Goal: Information Seeking & Learning: Learn about a topic

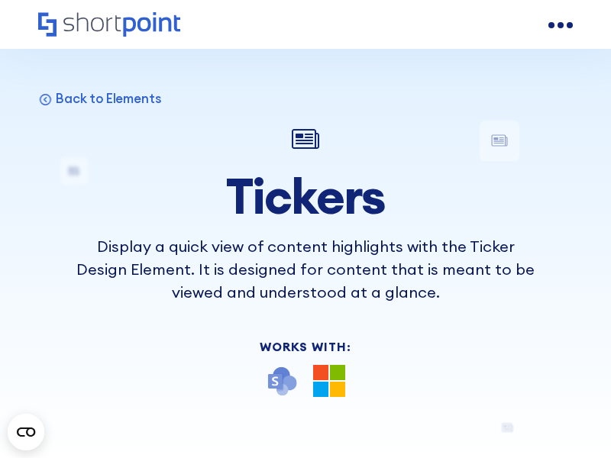
scroll to position [10892, 0]
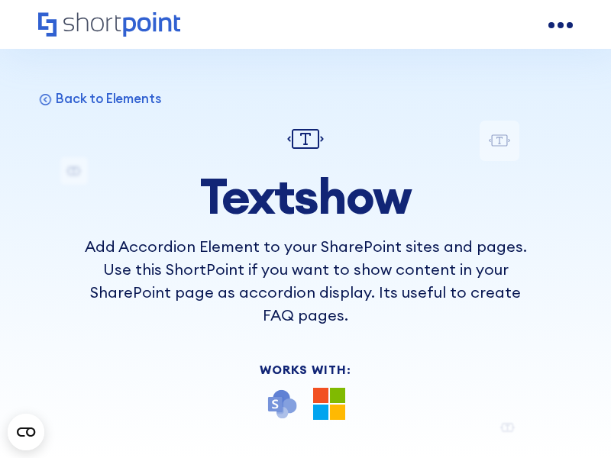
scroll to position [10751, 0]
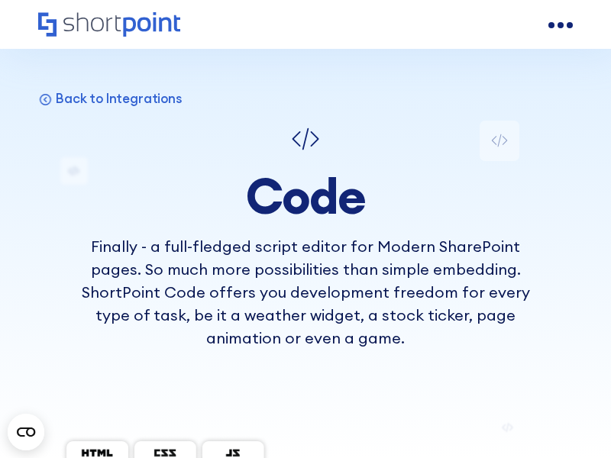
scroll to position [8700, 0]
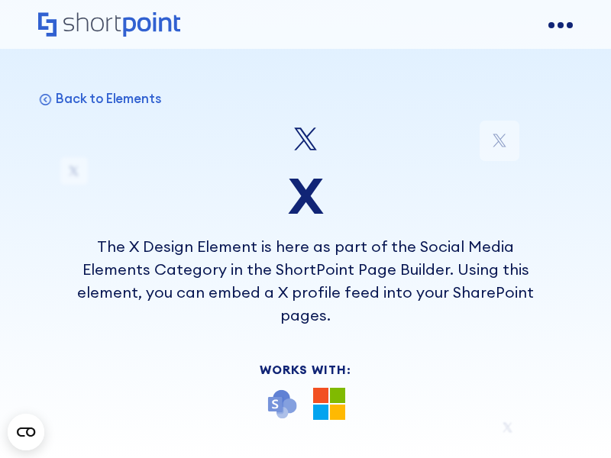
scroll to position [11137, 0]
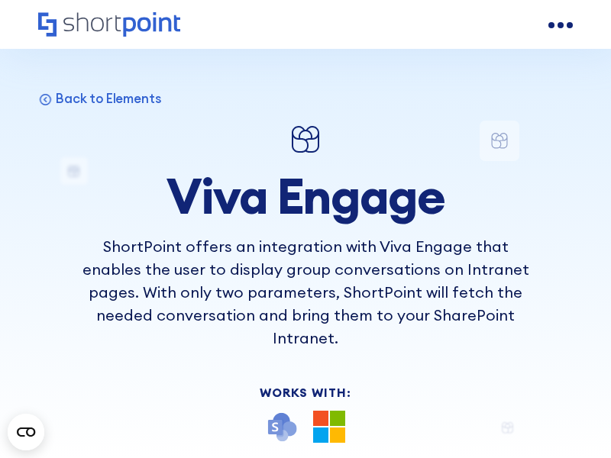
scroll to position [14064, 0]
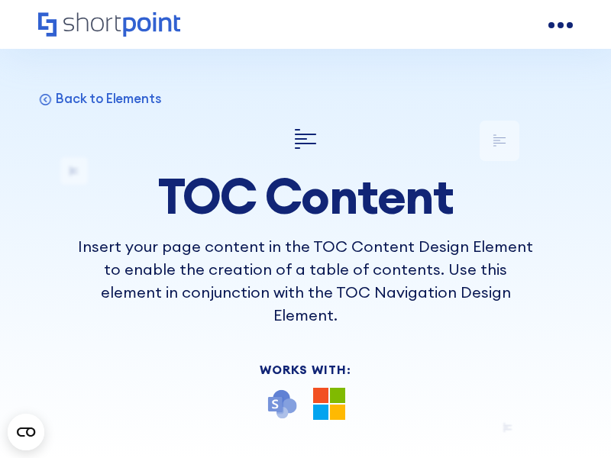
scroll to position [10596, 0]
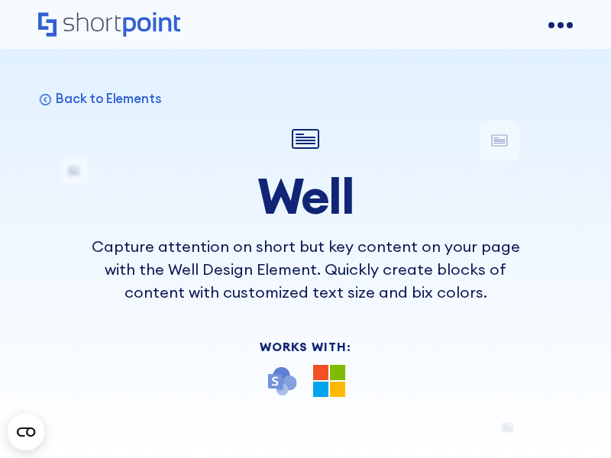
scroll to position [10300, 0]
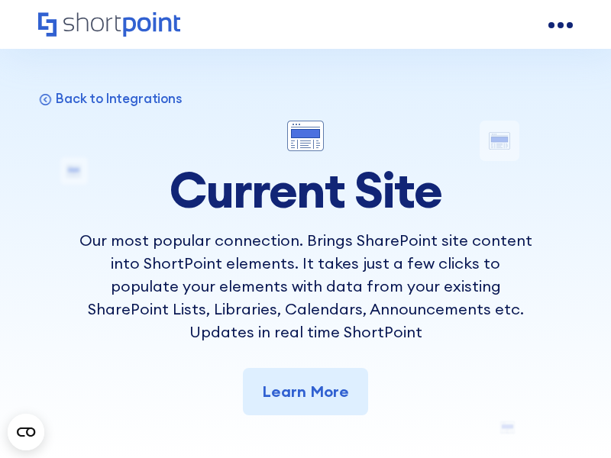
scroll to position [8503, 0]
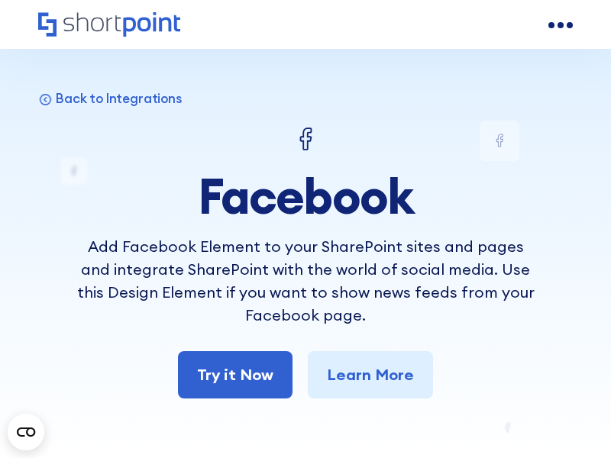
scroll to position [8674, 0]
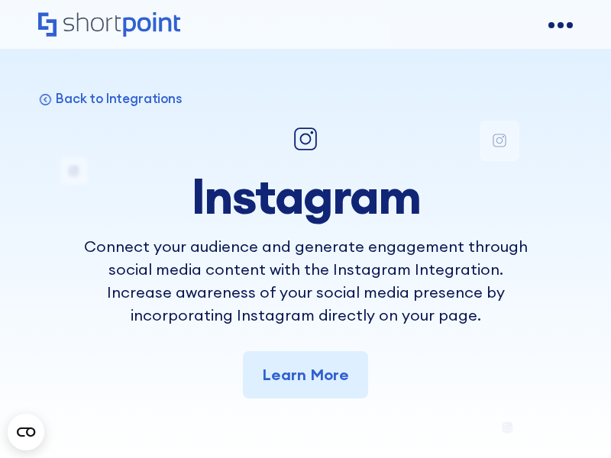
scroll to position [7294, 0]
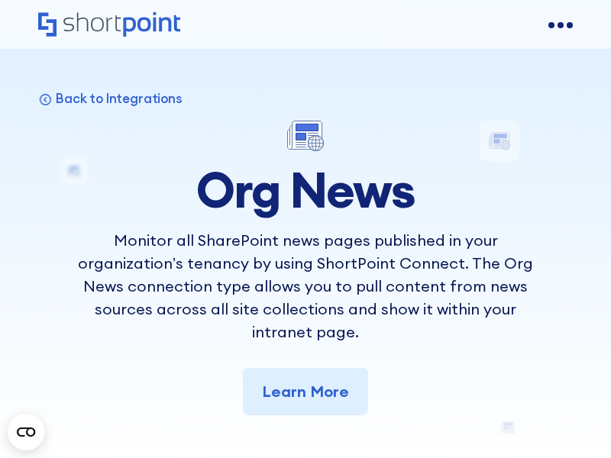
scroll to position [8397, 0]
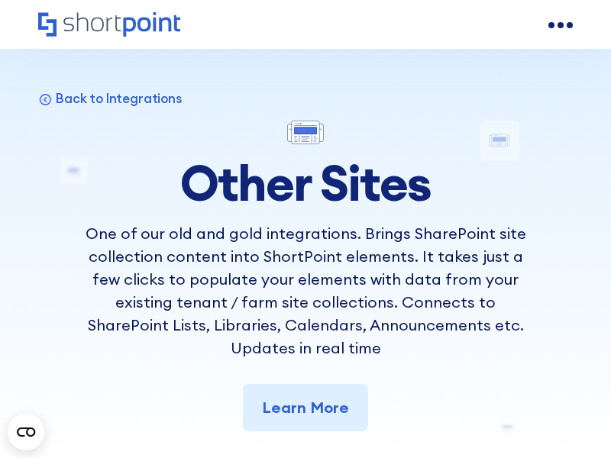
scroll to position [8774, 0]
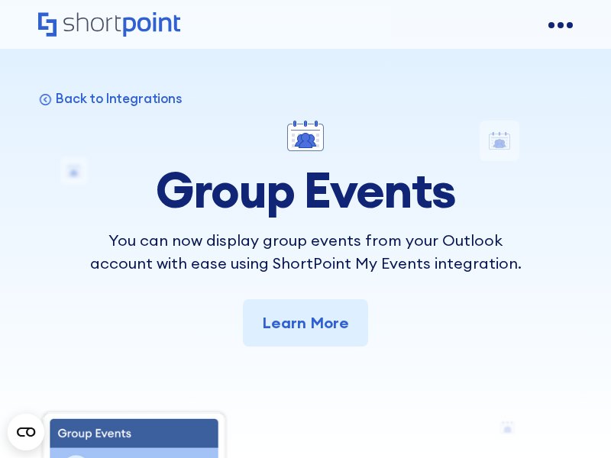
scroll to position [7984, 0]
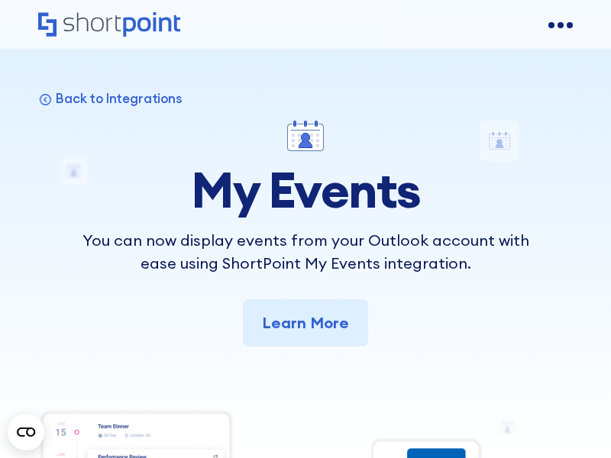
scroll to position [7776, 0]
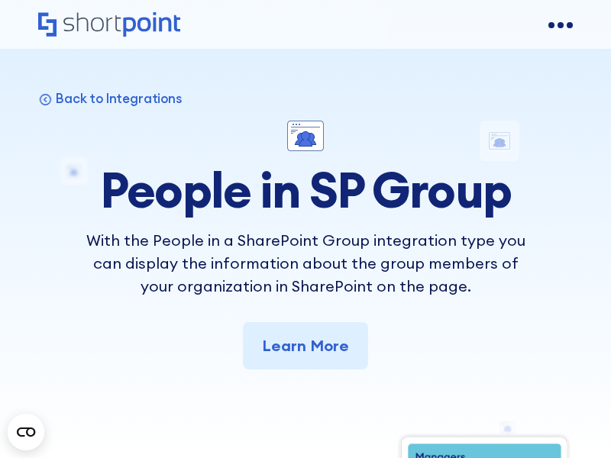
scroll to position [7347, 0]
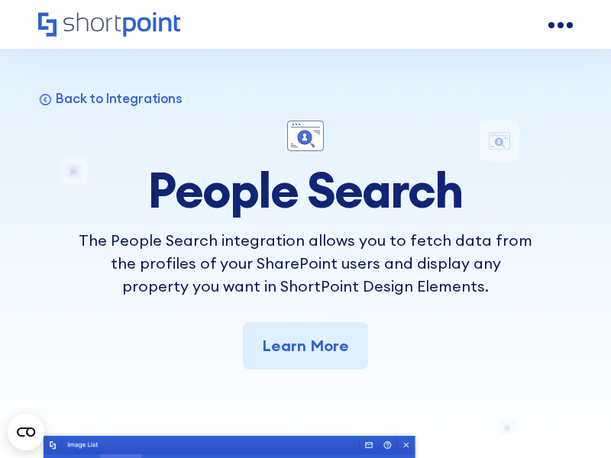
scroll to position [7552, 0]
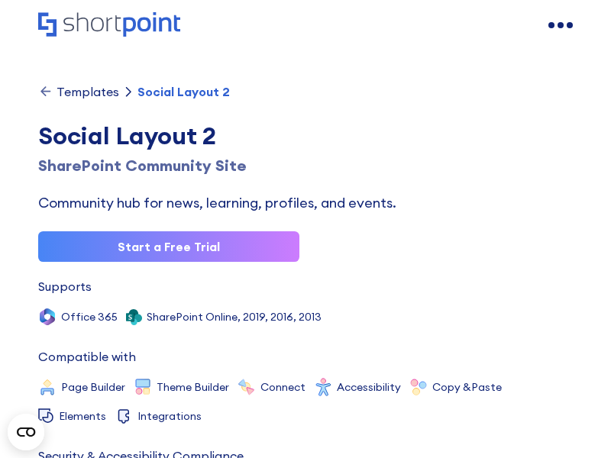
scroll to position [8415, 0]
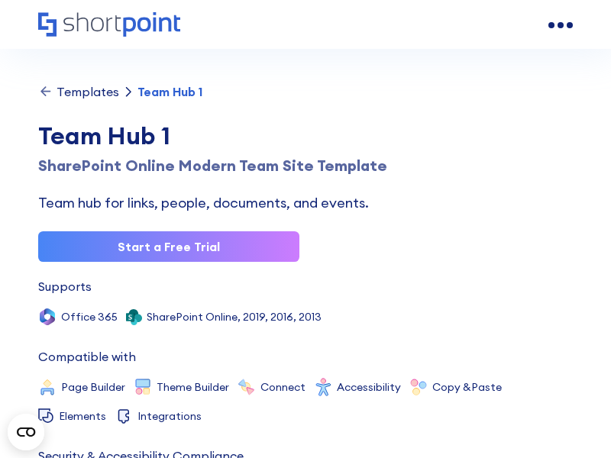
scroll to position [8487, 0]
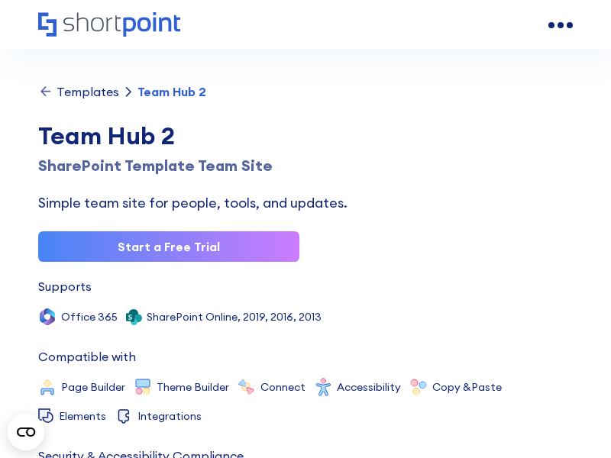
scroll to position [8332, 0]
